Goal: Task Accomplishment & Management: Manage account settings

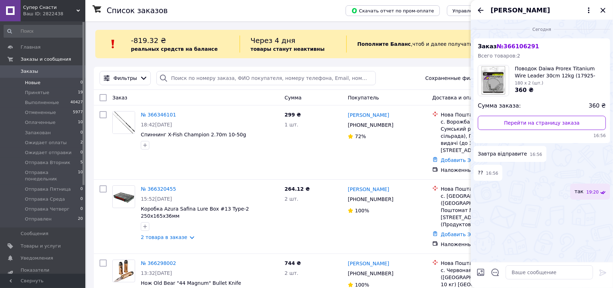
click at [43, 83] on li "Новые 0" at bounding box center [43, 83] width 87 height 10
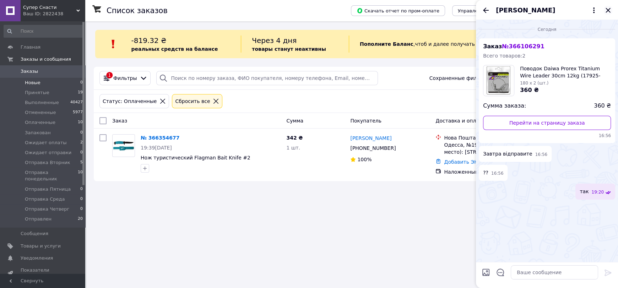
click at [607, 9] on icon "Закрыть" at bounding box center [608, 10] width 5 height 5
click at [607, 9] on div "[PERSON_NAME]" at bounding box center [547, 10] width 142 height 20
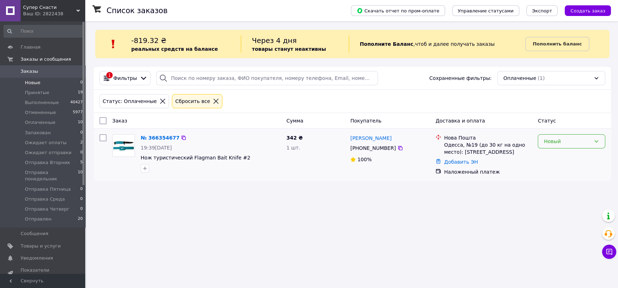
click at [575, 144] on div "Новый" at bounding box center [567, 142] width 47 height 8
click at [552, 157] on li "Принят" at bounding box center [571, 156] width 67 height 13
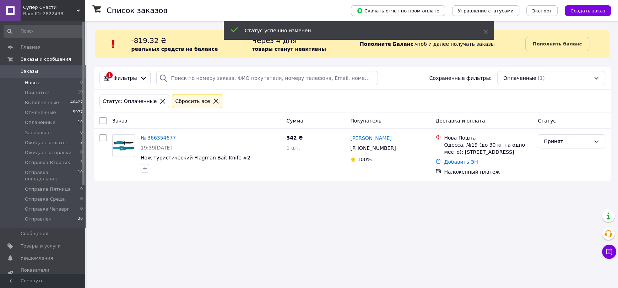
click at [34, 74] on span "Заказы" at bounding box center [29, 71] width 17 height 6
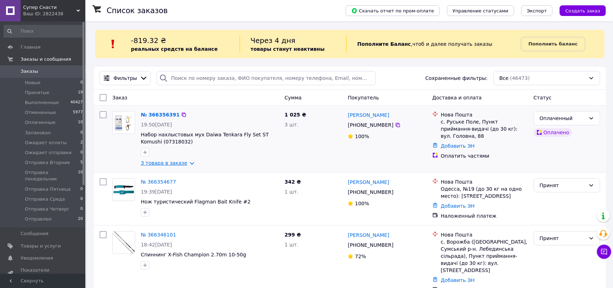
click at [169, 165] on link "3 товара в заказе" at bounding box center [164, 163] width 47 height 6
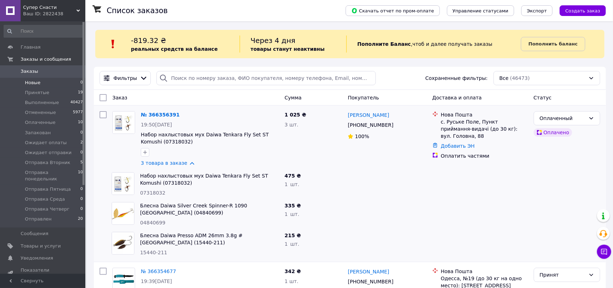
click at [44, 83] on li "Новые 0" at bounding box center [43, 83] width 87 height 10
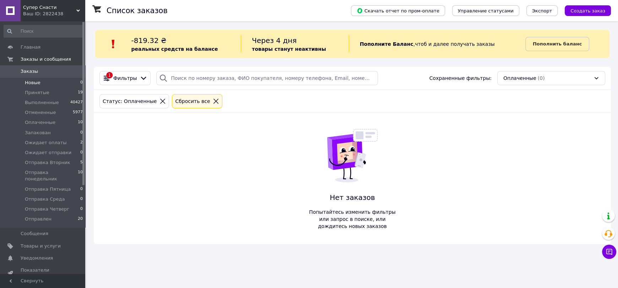
click at [44, 71] on span "Заказы" at bounding box center [43, 71] width 45 height 6
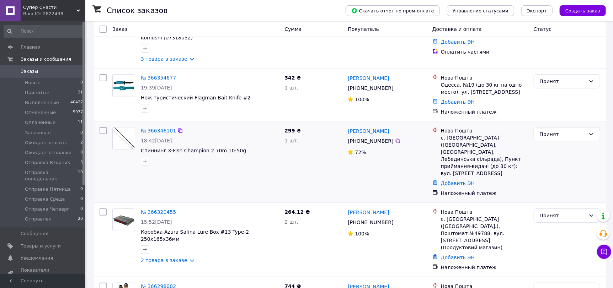
scroll to position [106, 0]
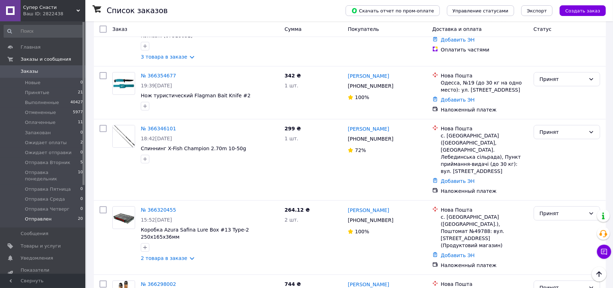
click at [52, 214] on li "Отправлен 20" at bounding box center [43, 221] width 87 height 14
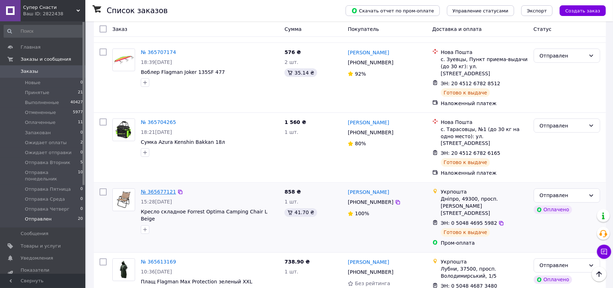
scroll to position [650, 0]
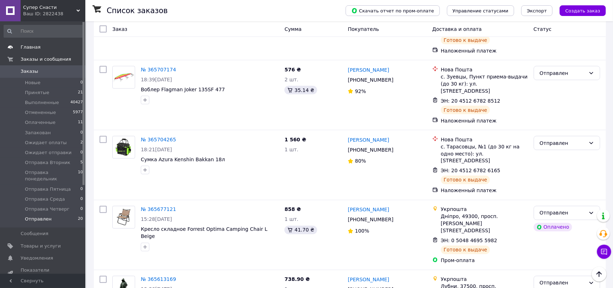
click at [33, 45] on span "Главная" at bounding box center [31, 47] width 20 height 6
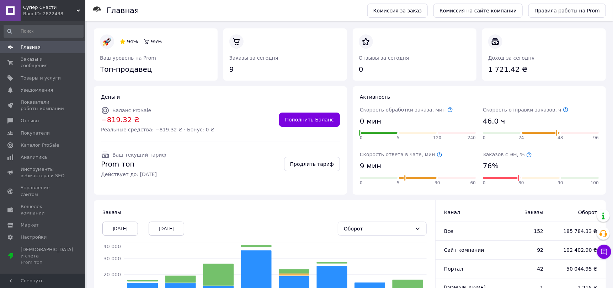
click at [30, 45] on span "Главная" at bounding box center [31, 47] width 20 height 6
